Goal: Task Accomplishment & Management: Use online tool/utility

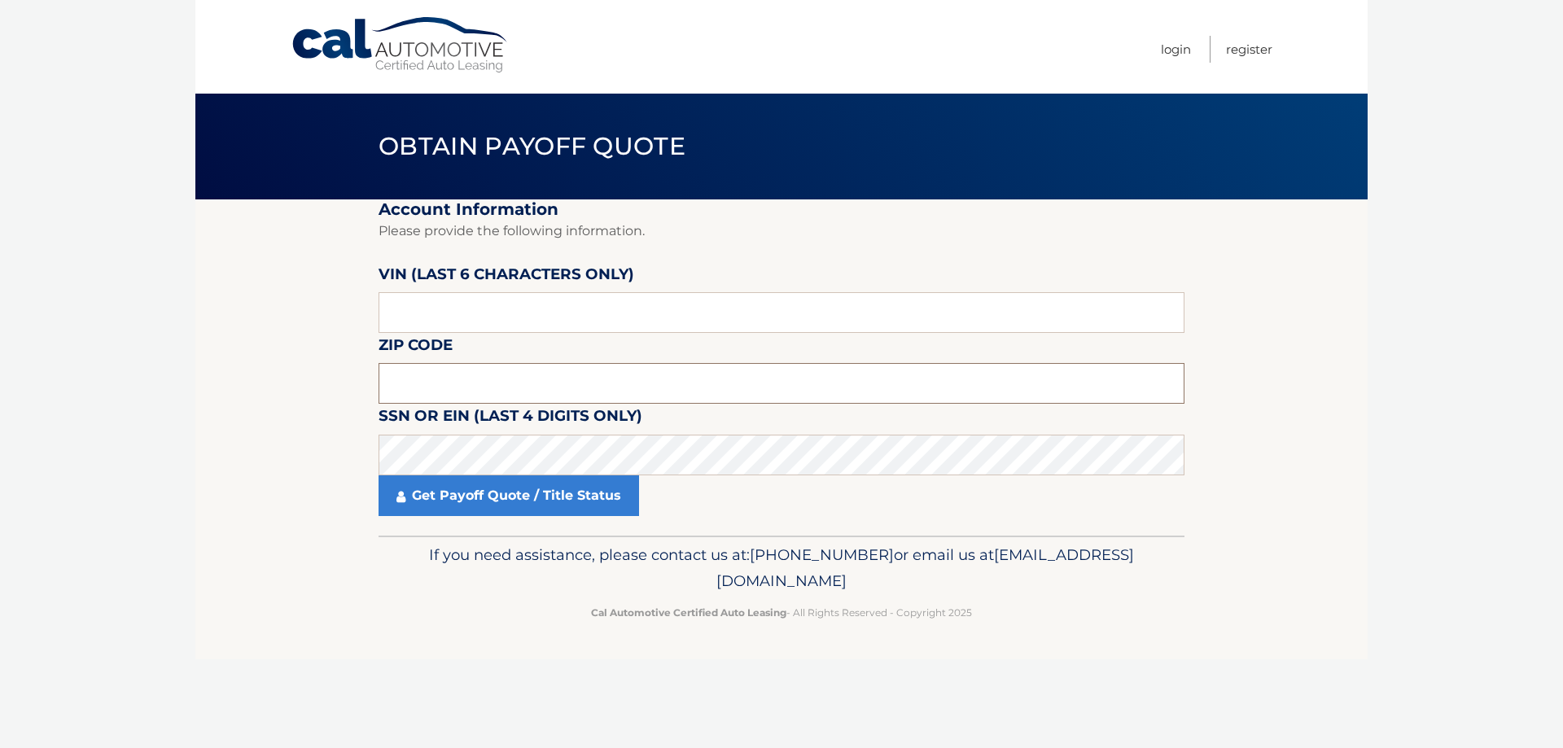
click at [444, 382] on input "text" at bounding box center [782, 383] width 806 height 41
type input "11756"
click button "For Originating Dealer" at bounding box center [0, 0] width 0 height 0
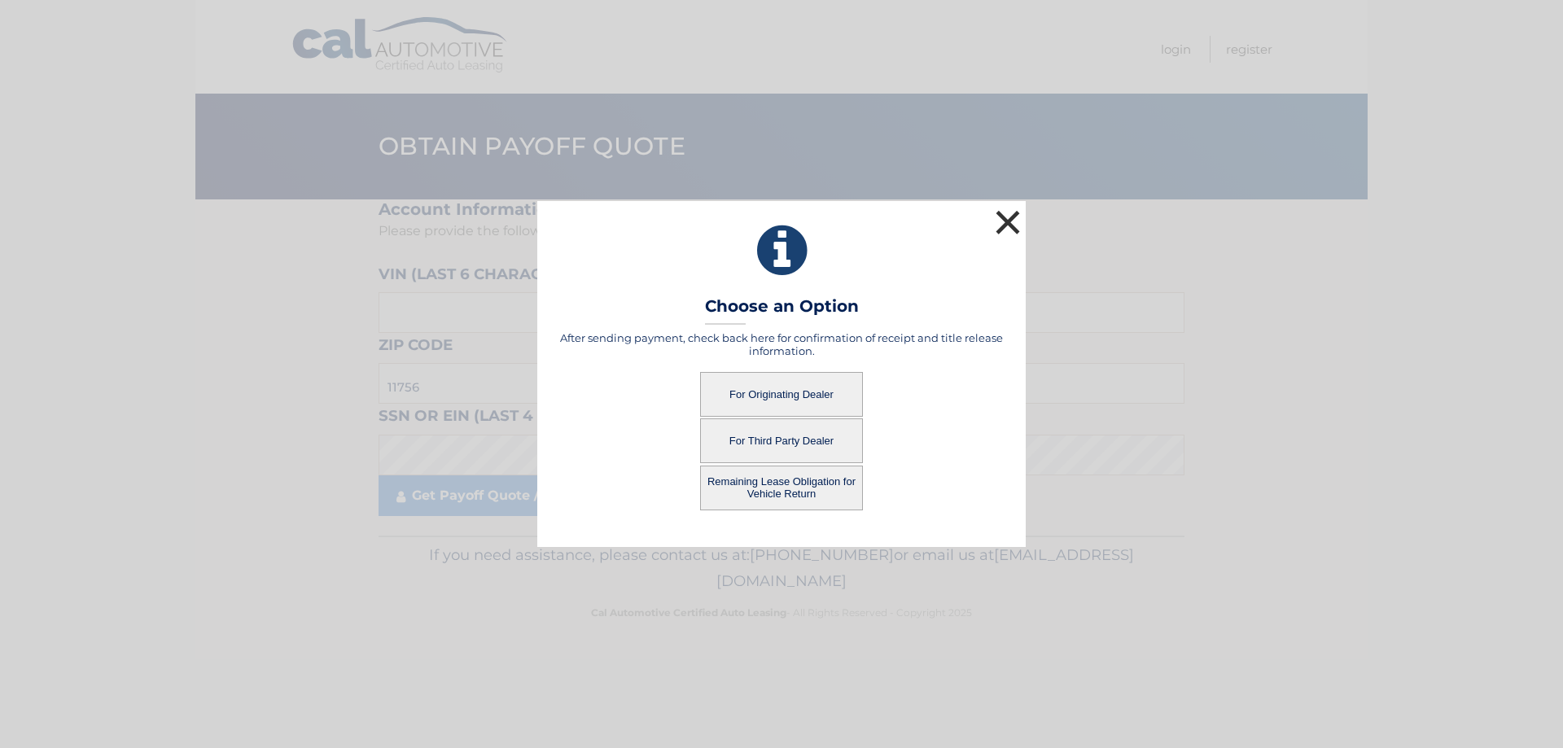
click at [1009, 218] on button "×" at bounding box center [1008, 222] width 33 height 33
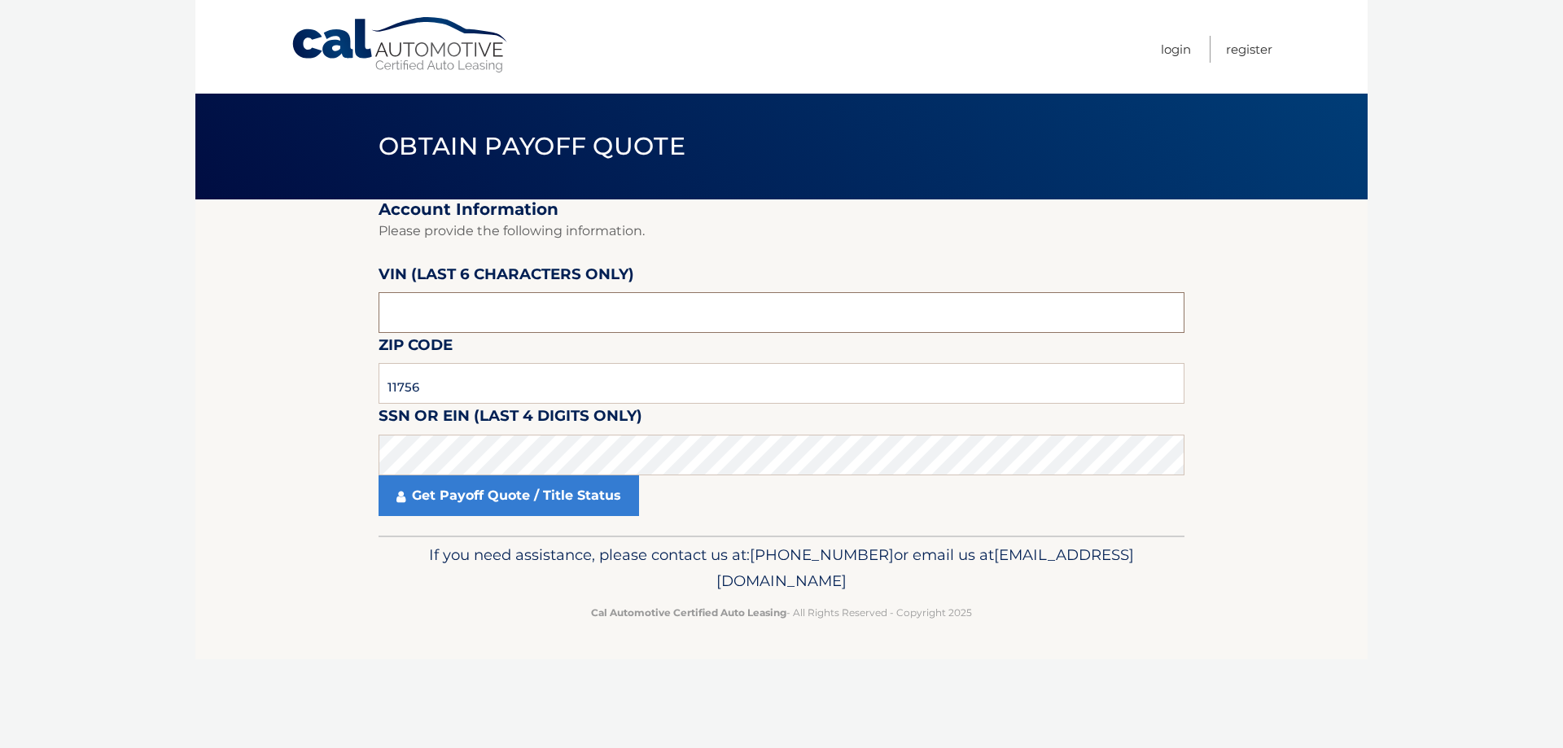
click at [454, 318] on input "text" at bounding box center [782, 312] width 806 height 41
click at [425, 319] on input "text" at bounding box center [782, 312] width 806 height 41
paste input "NA0808"
type input "NA0808"
click button "For Originating Dealer" at bounding box center [0, 0] width 0 height 0
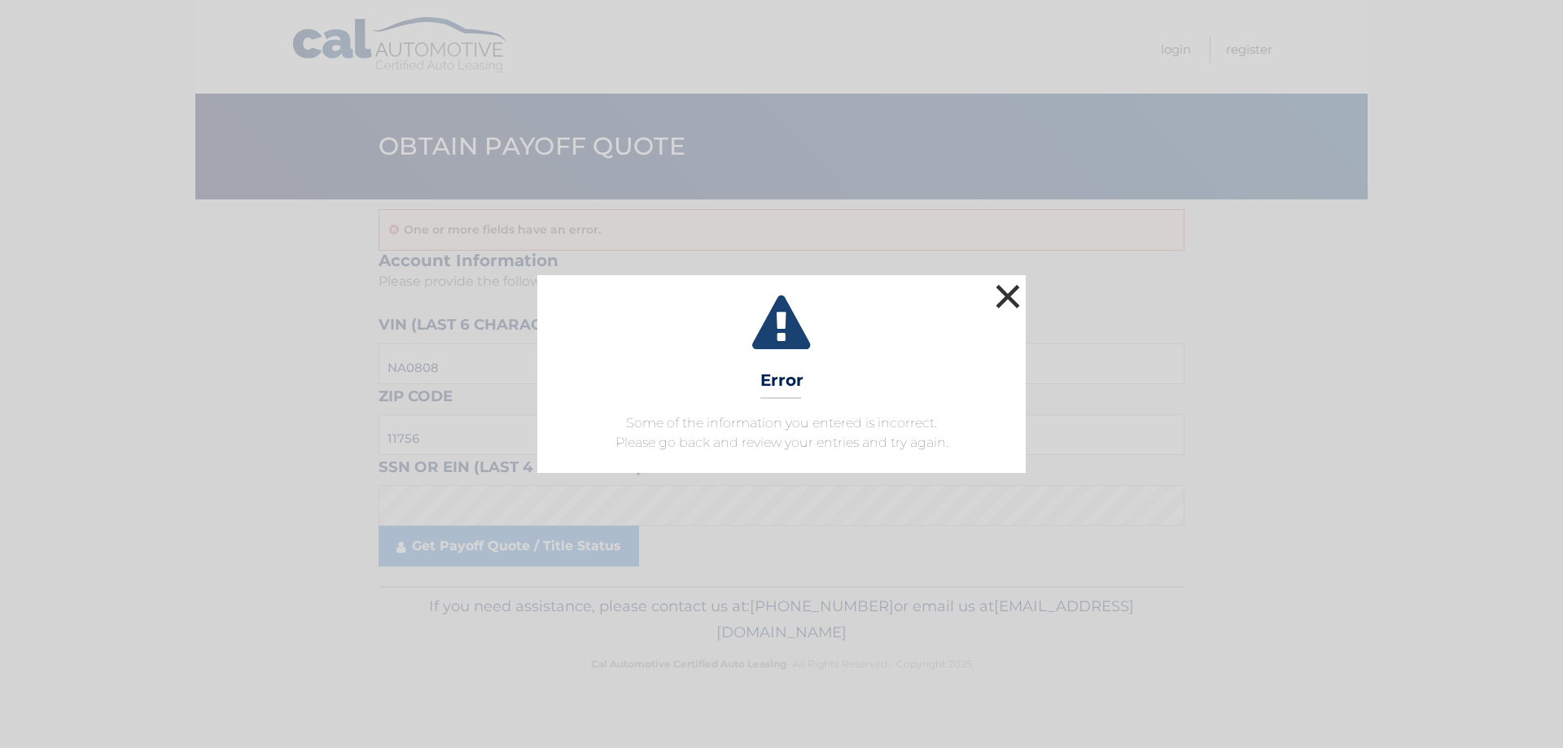
drag, startPoint x: 1002, startPoint y: 291, endPoint x: 982, endPoint y: 307, distance: 25.6
click at [1005, 291] on button "×" at bounding box center [1008, 296] width 33 height 33
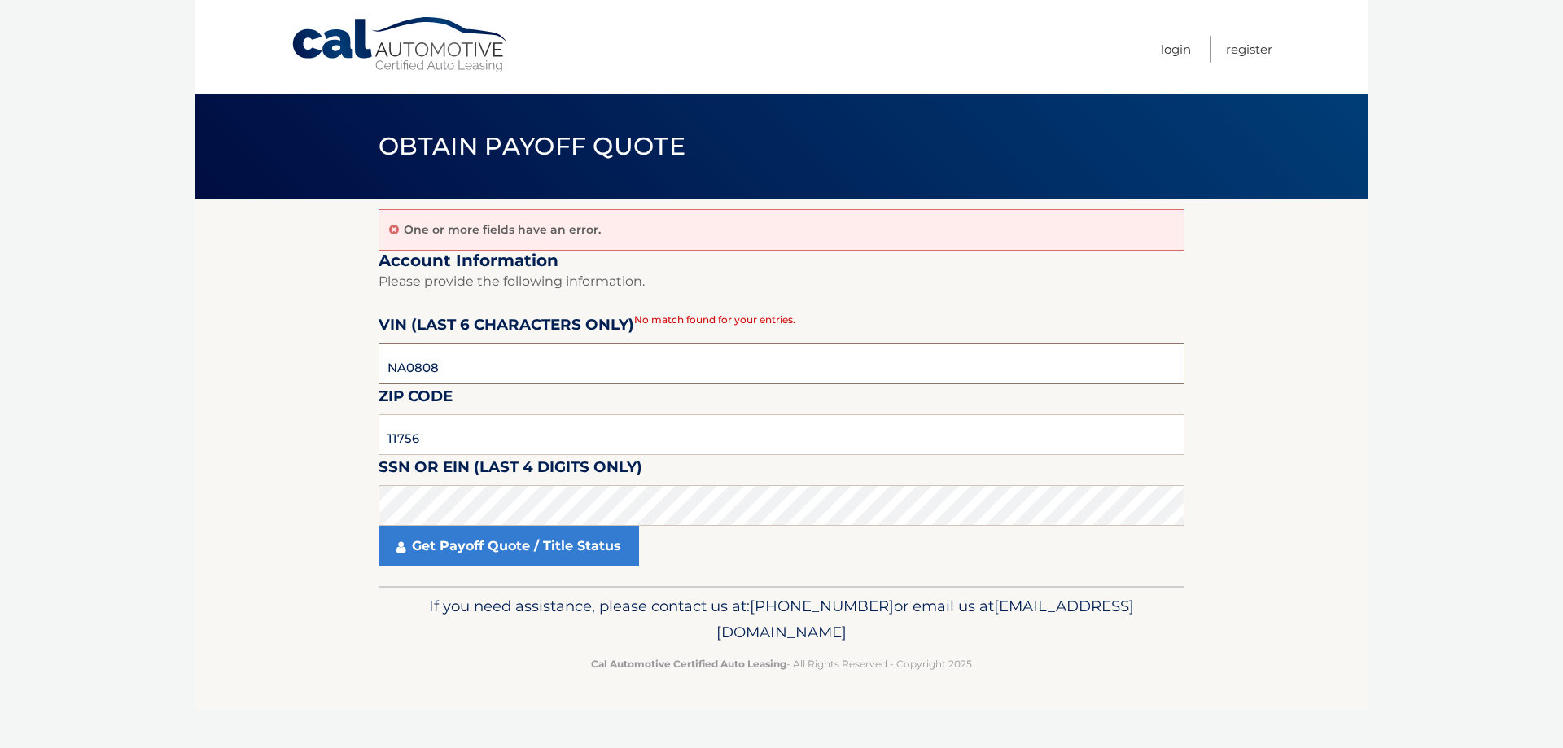
drag, startPoint x: 463, startPoint y: 369, endPoint x: 383, endPoint y: 373, distance: 80.7
click at [383, 373] on input "NA0808" at bounding box center [782, 364] width 806 height 41
paste input "080876"
type input "080876"
click button "For Originating Dealer" at bounding box center [0, 0] width 0 height 0
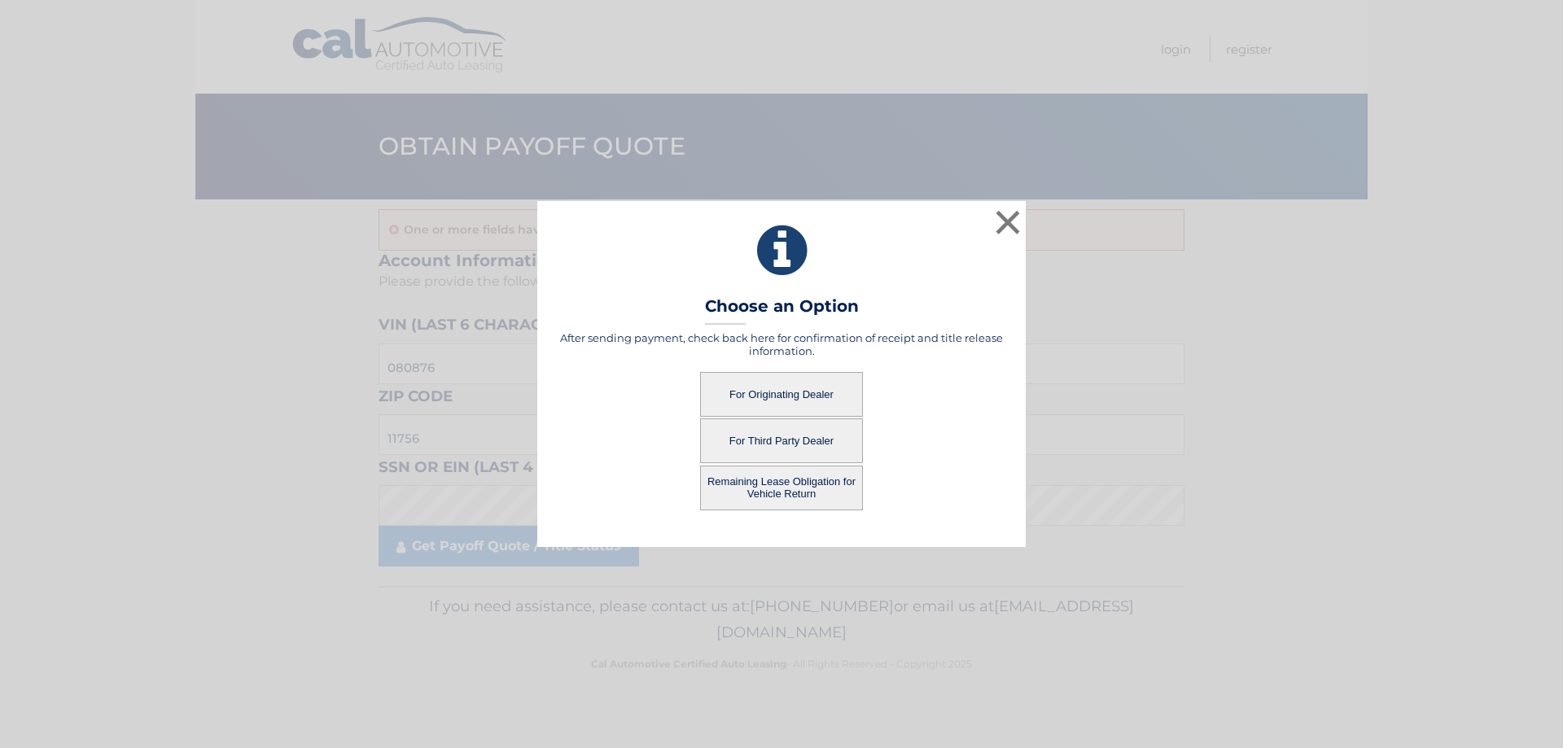
click at [748, 392] on button "For Originating Dealer" at bounding box center [781, 394] width 163 height 45
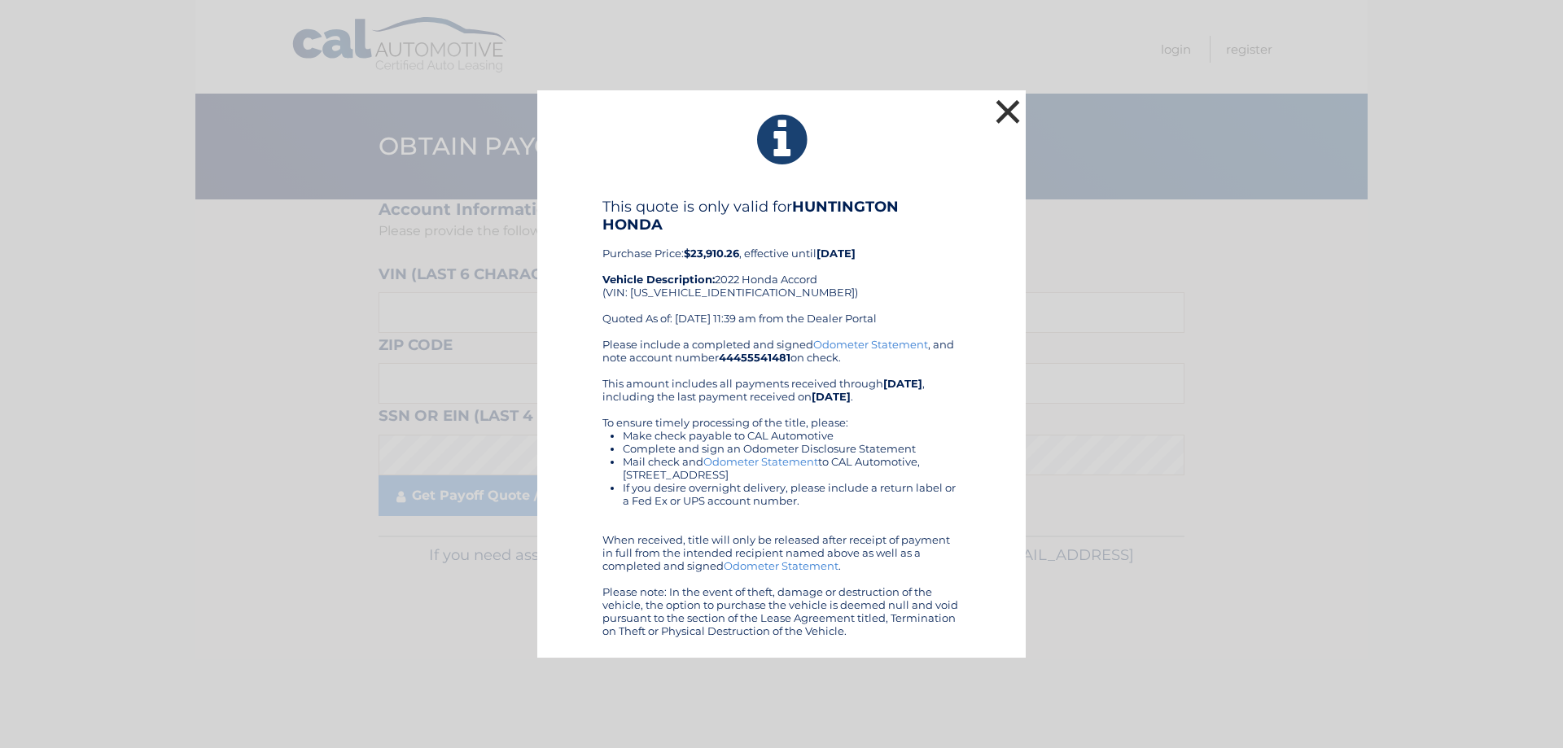
click at [1007, 107] on button "×" at bounding box center [1008, 111] width 33 height 33
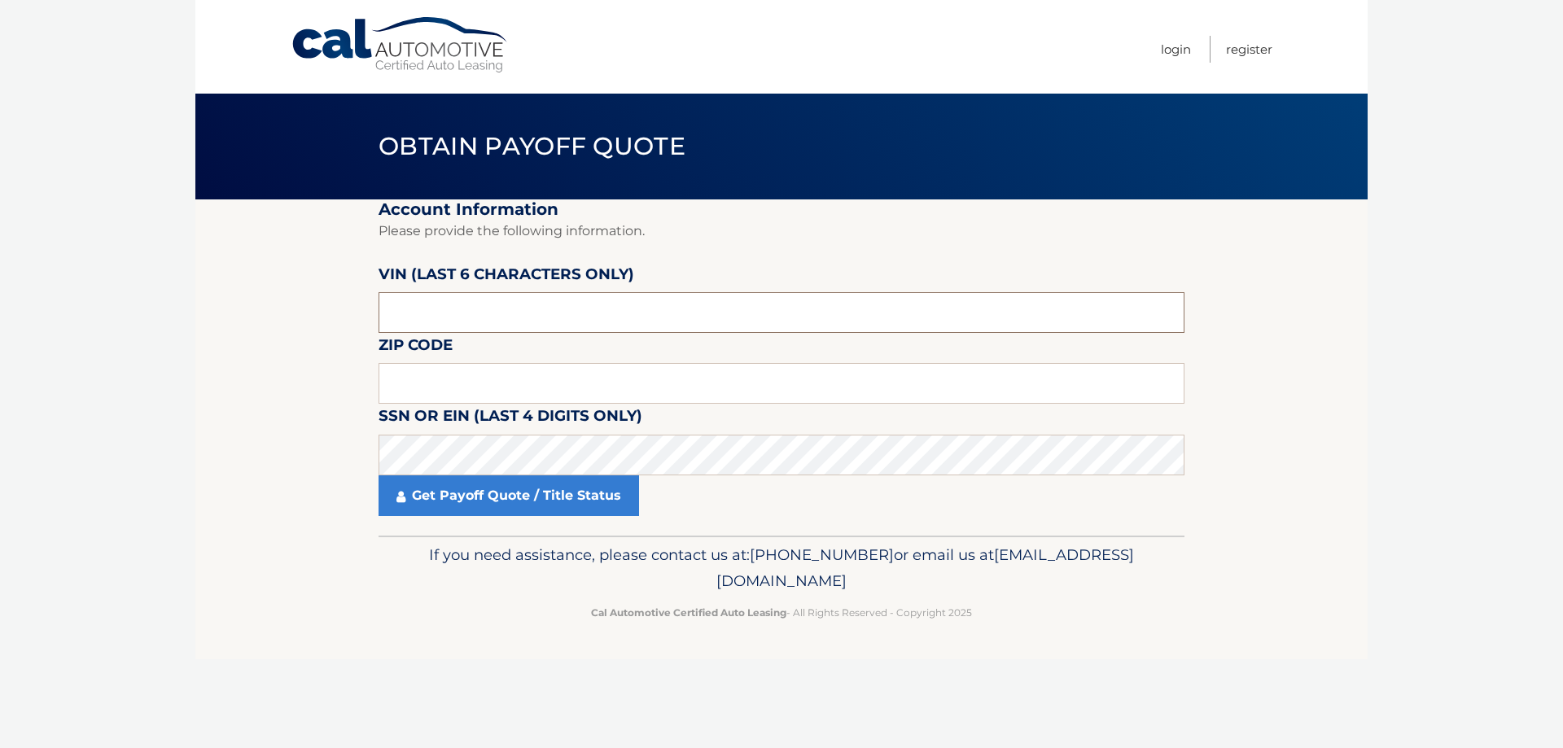
click at [424, 313] on input "text" at bounding box center [782, 312] width 806 height 41
paste input "080876"
type input "080876"
click at [423, 373] on input "text" at bounding box center [782, 383] width 806 height 41
click at [434, 387] on input "text" at bounding box center [782, 383] width 806 height 41
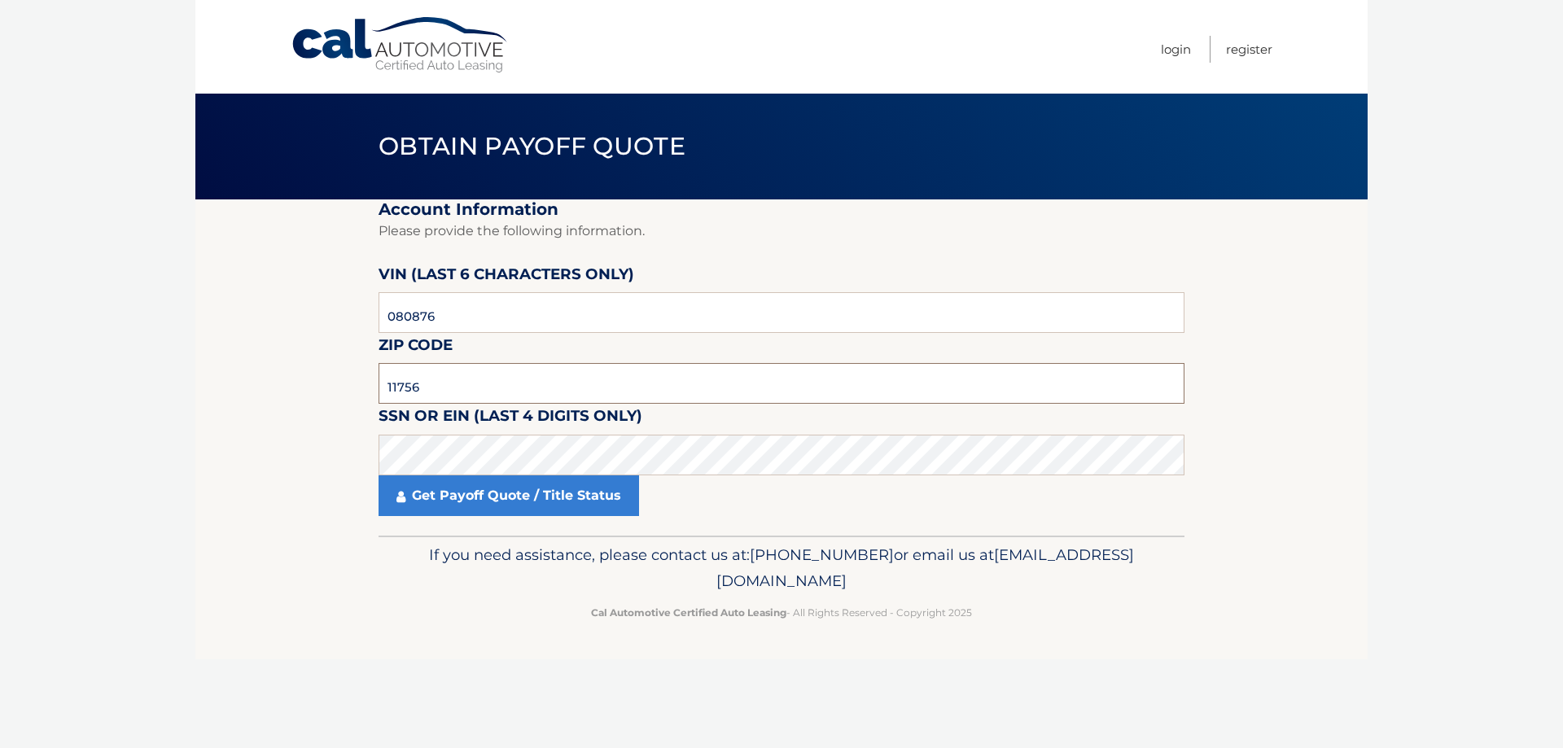
type input "11756"
click button "For Originating Dealer" at bounding box center [0, 0] width 0 height 0
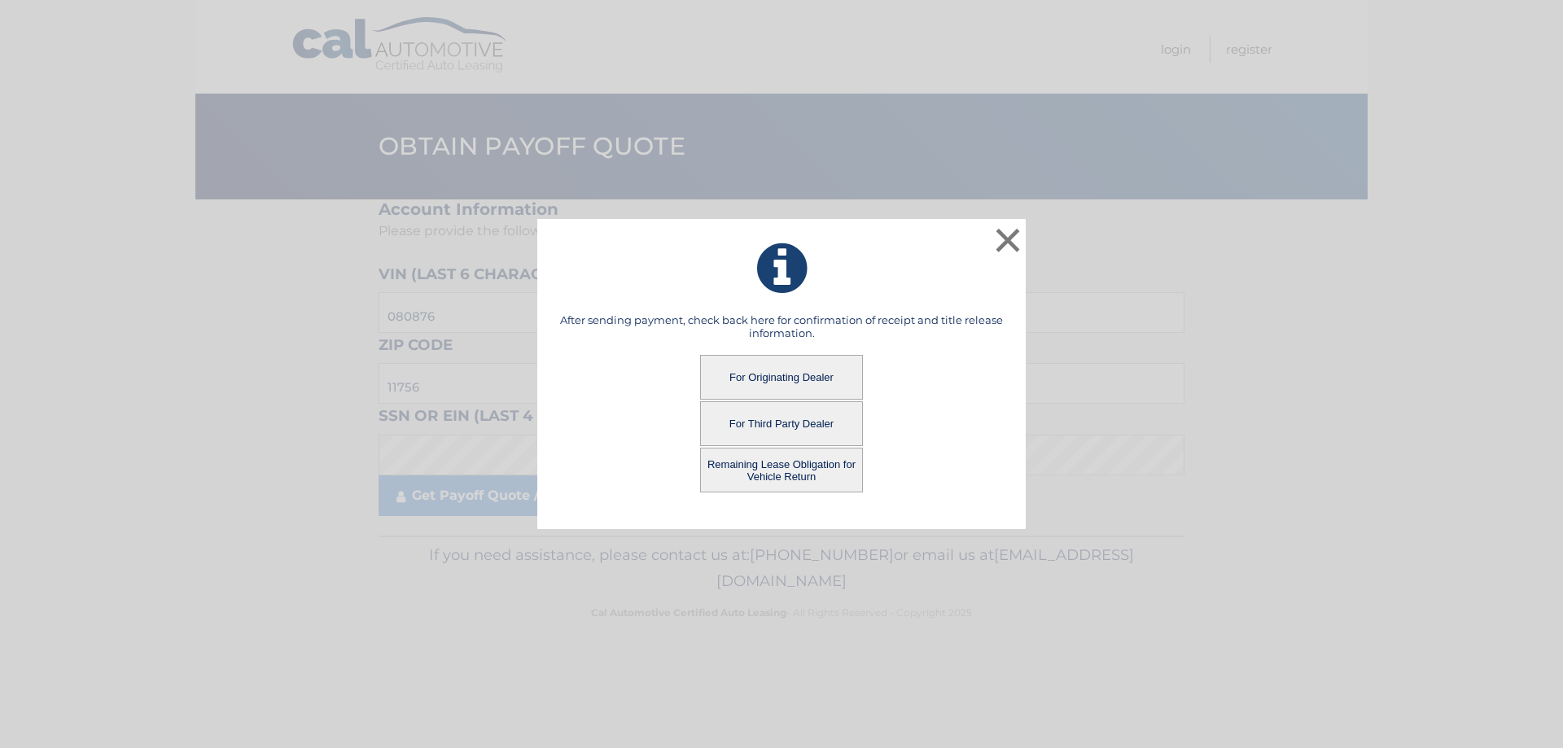
click at [750, 429] on button "For Third Party Dealer" at bounding box center [781, 423] width 163 height 45
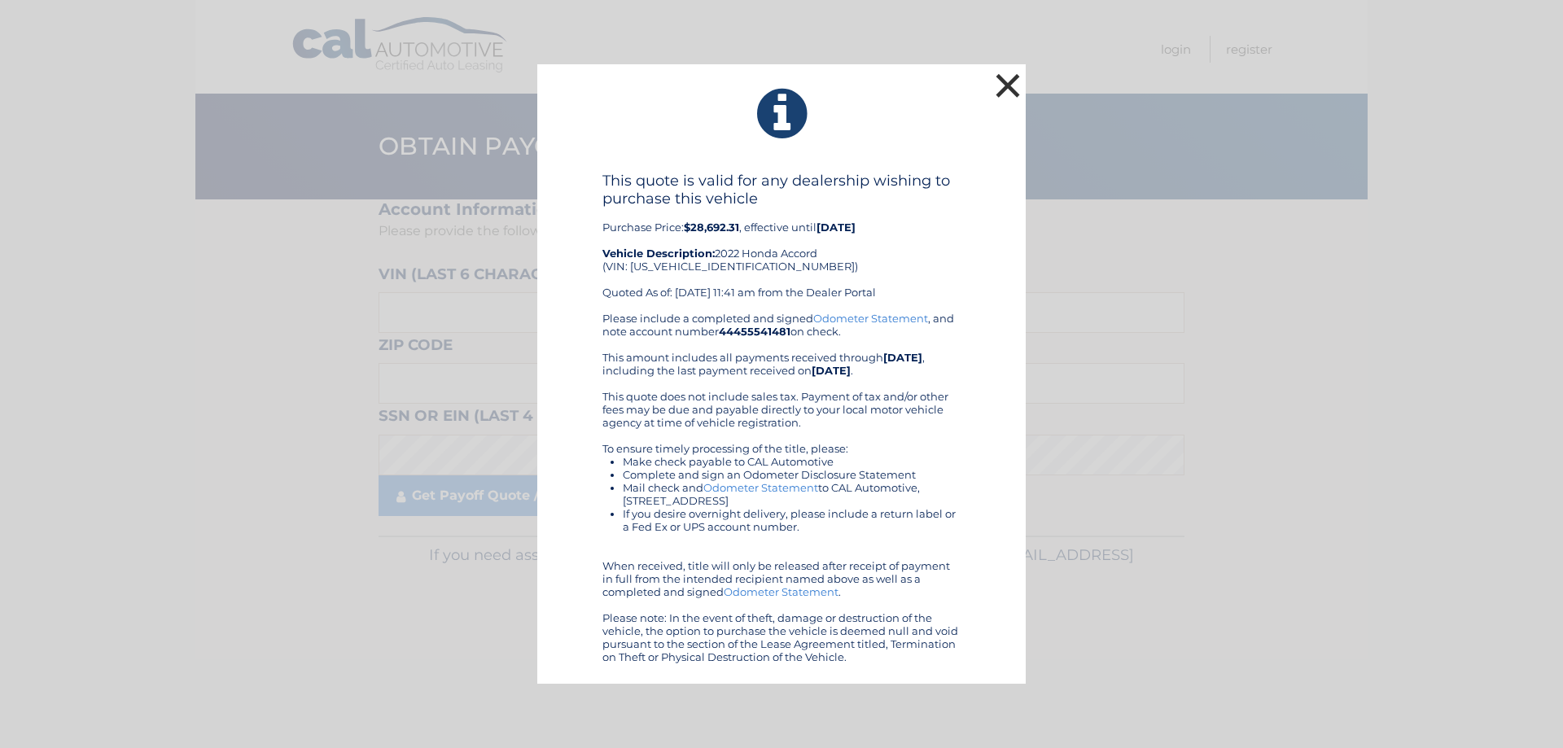
click at [1008, 80] on button "×" at bounding box center [1008, 85] width 33 height 33
